Goal: Find specific page/section: Find specific page/section

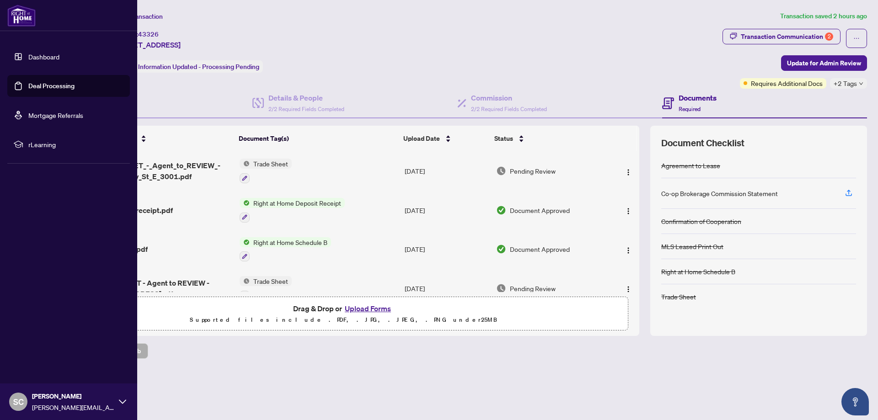
click at [28, 54] on link "Dashboard" at bounding box center [43, 57] width 31 height 8
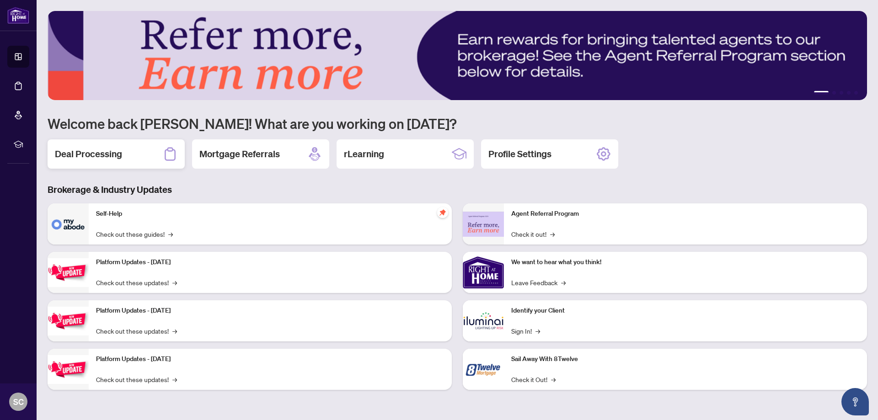
click at [155, 155] on div "Deal Processing" at bounding box center [116, 153] width 137 height 29
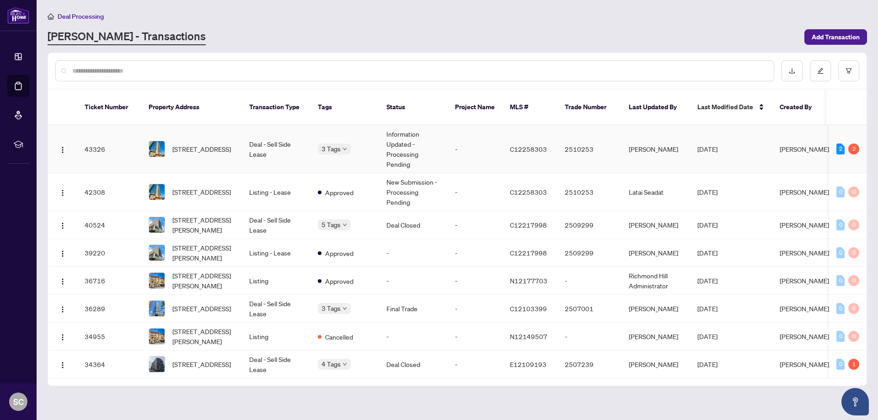
click at [218, 144] on span "[STREET_ADDRESS]" at bounding box center [201, 149] width 59 height 10
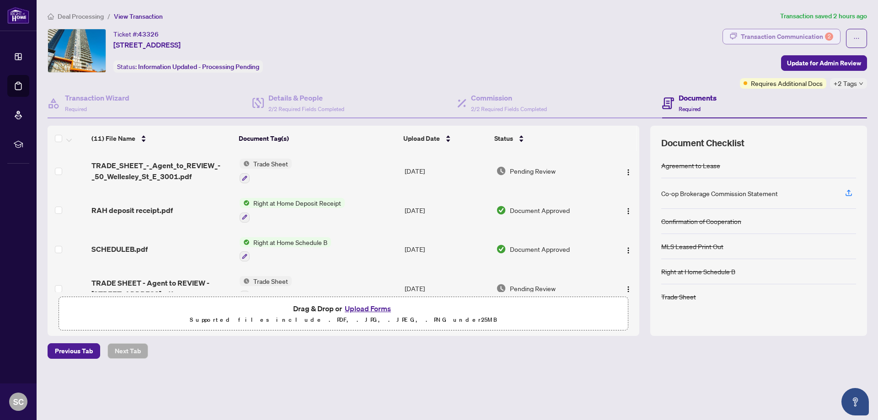
click at [827, 35] on div "2" at bounding box center [829, 36] width 8 height 8
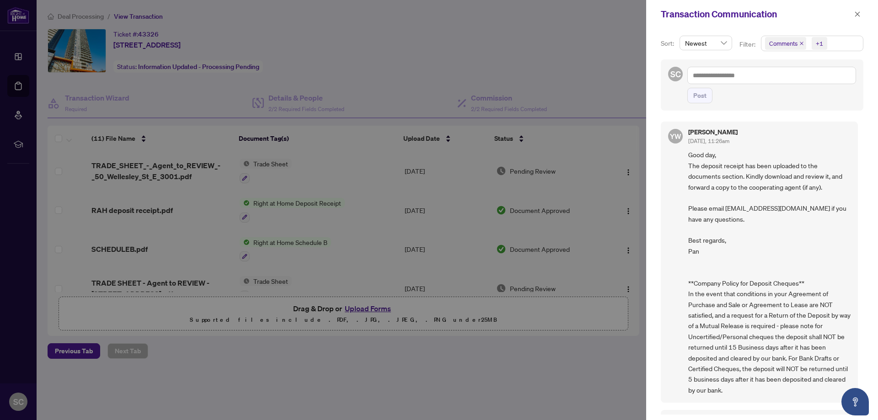
click at [803, 43] on icon "close" at bounding box center [801, 43] width 5 height 5
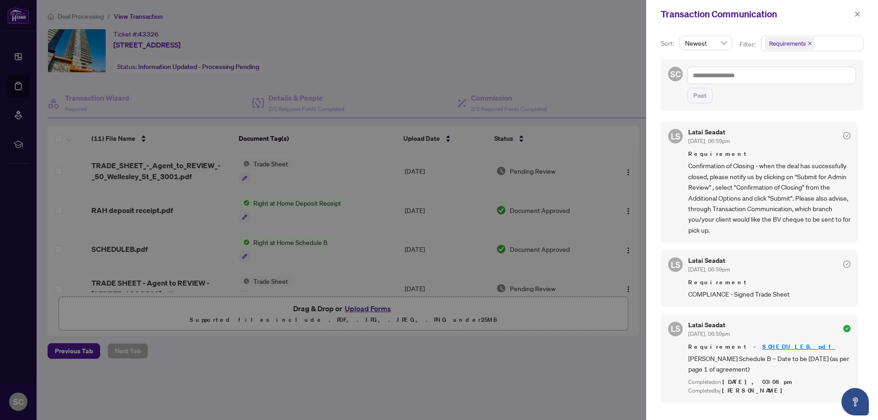
click at [517, 59] on div at bounding box center [439, 210] width 878 height 420
click at [855, 17] on icon "close" at bounding box center [857, 14] width 6 height 6
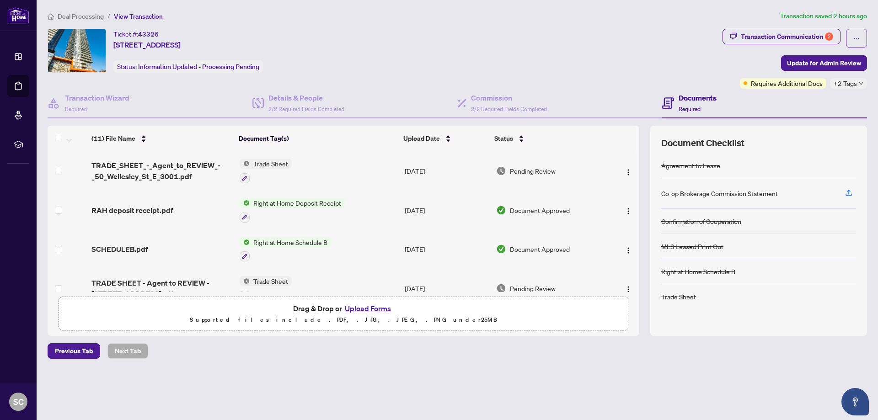
click at [628, 27] on div "Deal Processing / View Transaction Transaction saved 2 hours ago Ticket #: 4332…" at bounding box center [457, 201] width 826 height 380
click at [443, 48] on div "Ticket #: 43326 [STREET_ADDRESS] Status: Information Updated - Processing Pendi…" at bounding box center [383, 51] width 671 height 44
